Goal: Task Accomplishment & Management: Use online tool/utility

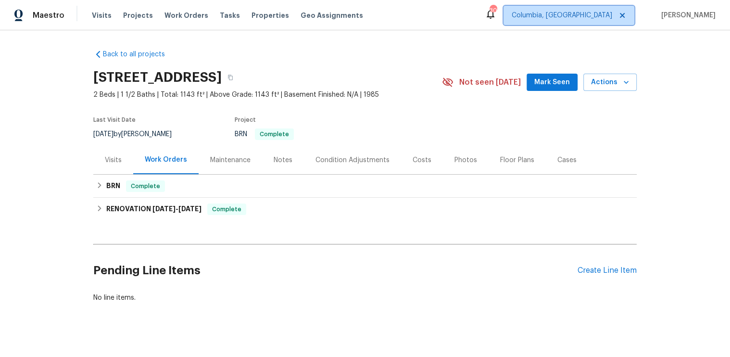
click at [593, 23] on span "Columbia, [GEOGRAPHIC_DATA]" at bounding box center [569, 15] width 131 height 19
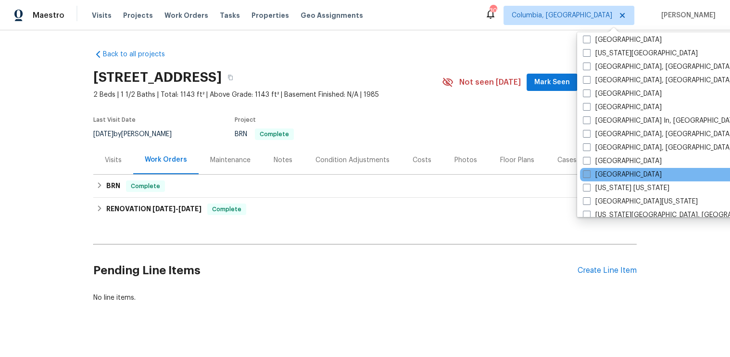
scroll to position [356, 0]
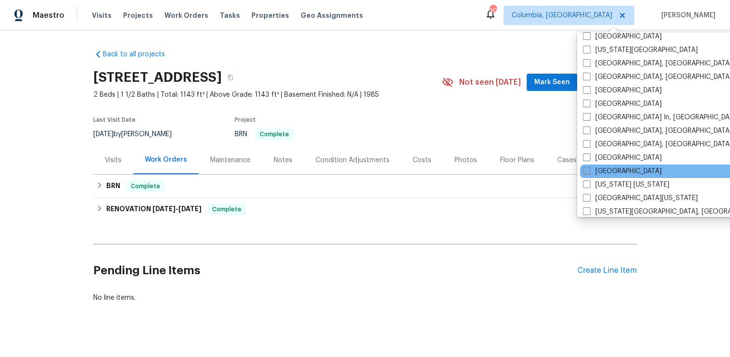
click at [586, 167] on span at bounding box center [587, 171] width 8 height 8
click at [586, 166] on input "[GEOGRAPHIC_DATA]" at bounding box center [586, 169] width 6 height 6
checkbox input "true"
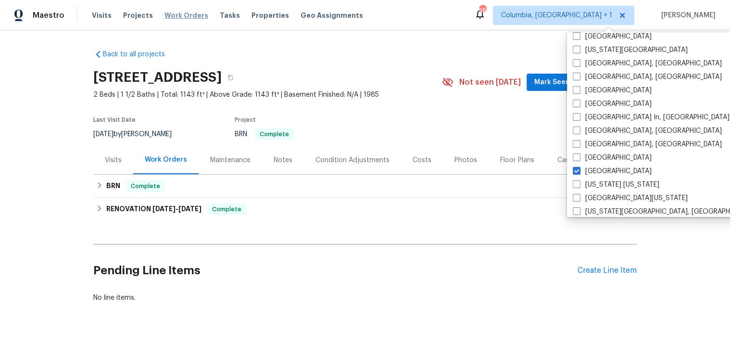
click at [179, 12] on span "Work Orders" at bounding box center [186, 16] width 44 height 10
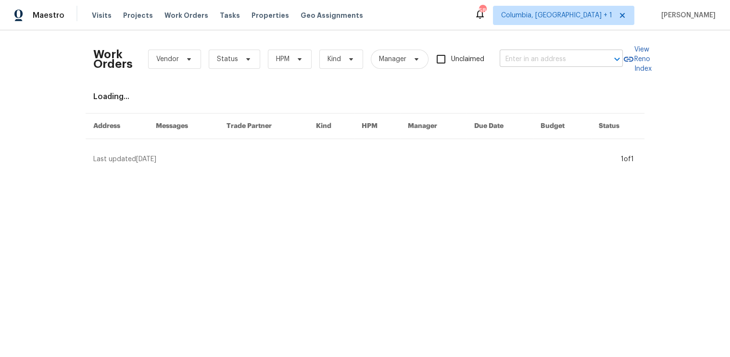
click at [522, 59] on input "text" at bounding box center [548, 59] width 96 height 15
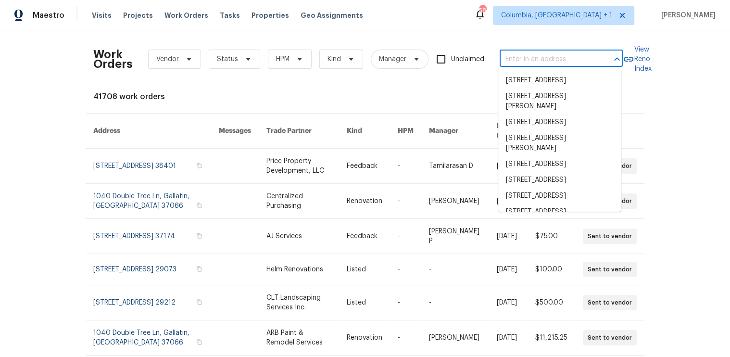
paste input "[STREET_ADDRESS]"
type input "[STREET_ADDRESS]"
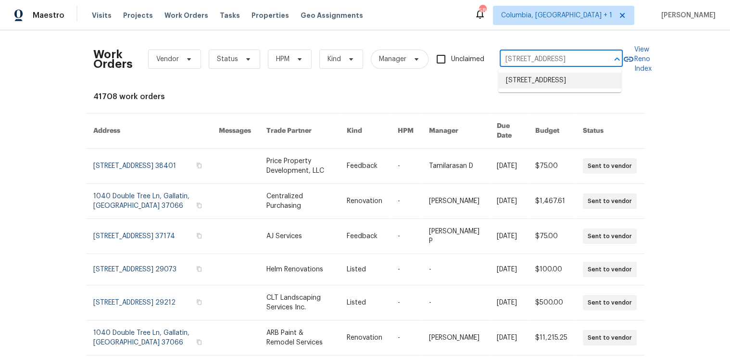
click at [523, 81] on li "[STREET_ADDRESS]" at bounding box center [559, 81] width 123 height 16
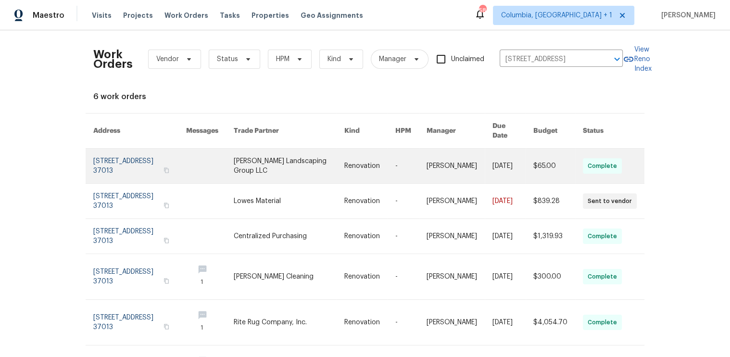
scroll to position [54, 0]
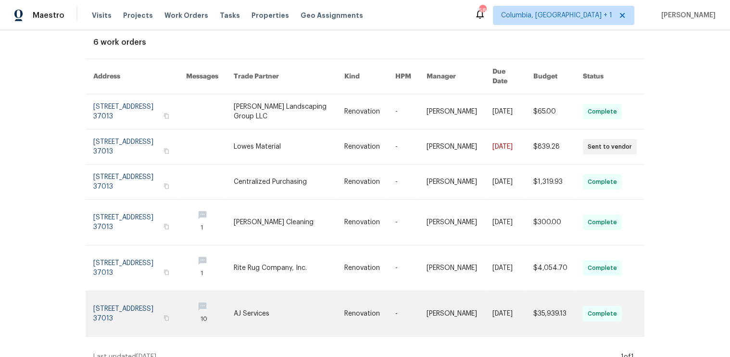
click at [148, 298] on link at bounding box center [139, 313] width 93 height 45
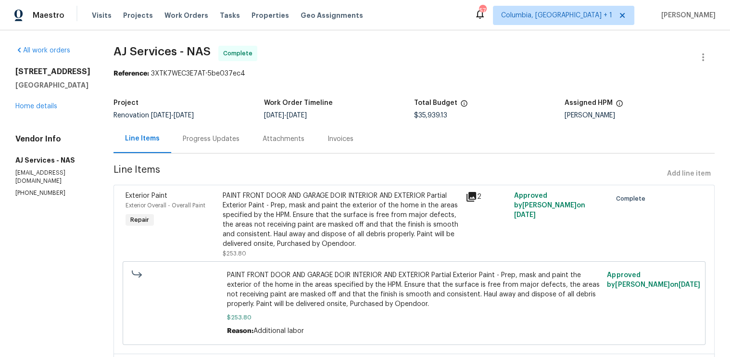
drag, startPoint x: 31, startPoint y: 80, endPoint x: 11, endPoint y: 66, distance: 24.5
copy h2 "[STREET_ADDRESS]"
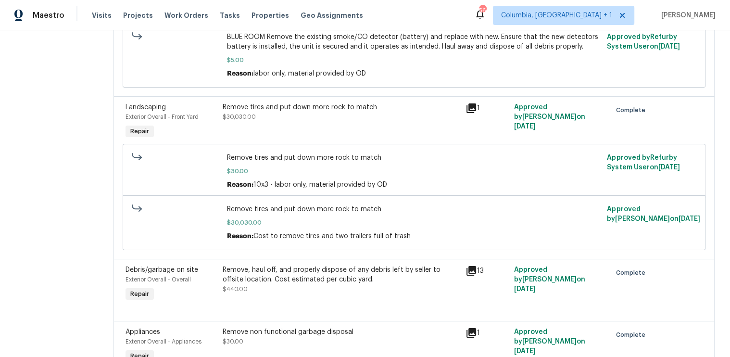
scroll to position [3035, 0]
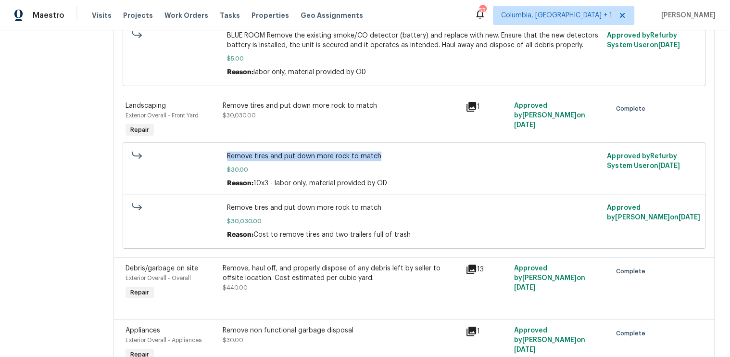
drag, startPoint x: 377, startPoint y: 147, endPoint x: 227, endPoint y: 145, distance: 150.1
click at [227, 151] on span "Remove tires and put down more rock to match" at bounding box center [414, 156] width 375 height 10
copy span "Remove tires and put down more rock to match"
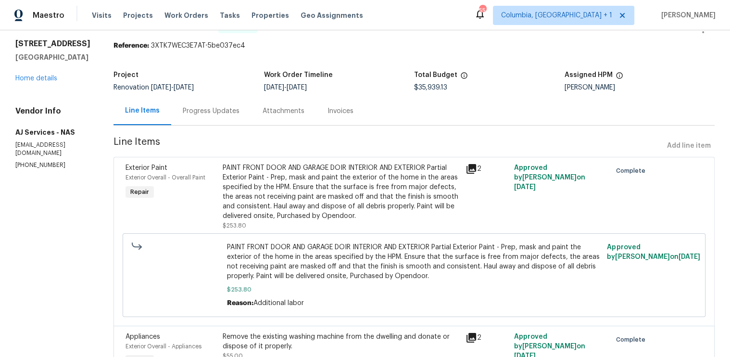
scroll to position [0, 0]
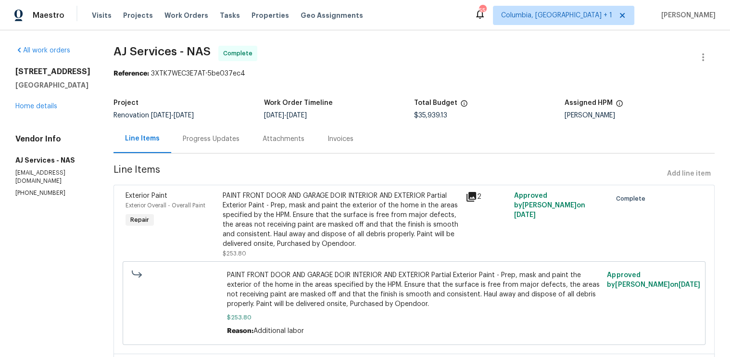
drag, startPoint x: 30, startPoint y: 80, endPoint x: 12, endPoint y: 69, distance: 21.8
copy h2 "[STREET_ADDRESS]"
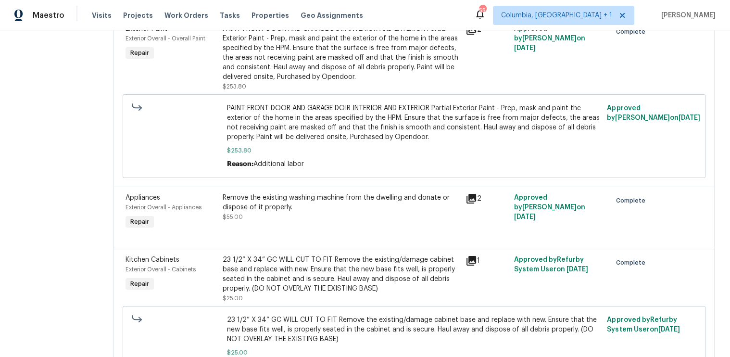
scroll to position [168, 0]
